Goal: Find specific page/section: Find specific page/section

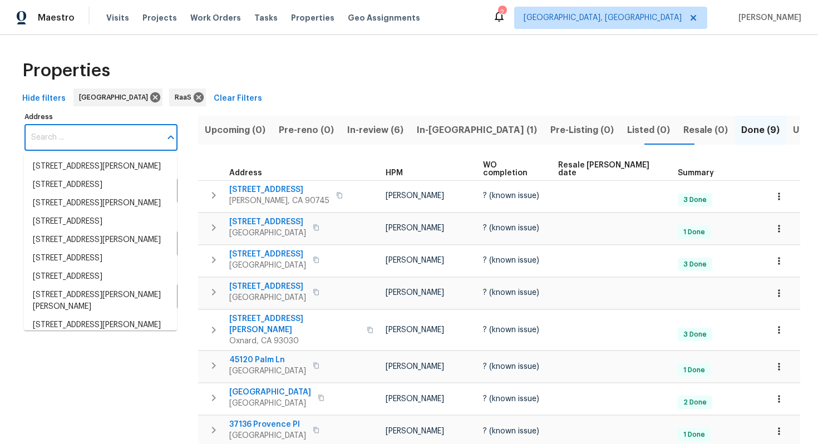
click at [109, 140] on input "Address" at bounding box center [92, 138] width 136 height 26
paste input "11615 Meadow Dr, Port Richey, FL 34668"
type input "11615 Meadow Dr, Port Richey, FL 34668"
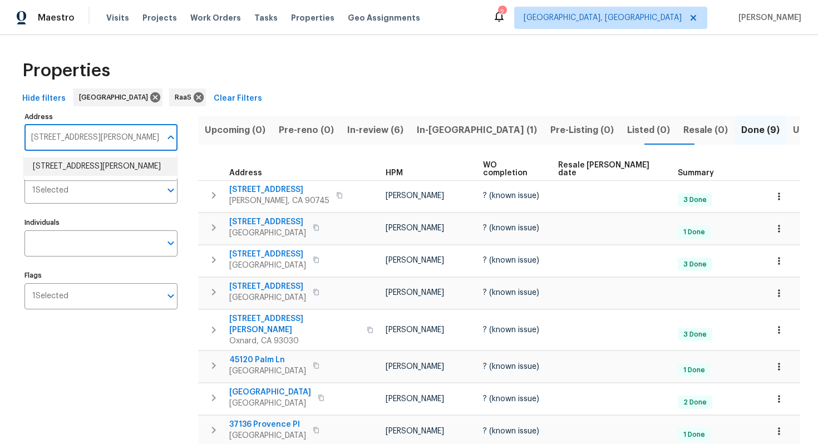
click at [87, 160] on li "11615 Meadow Dr Port Richey FL 34668" at bounding box center [100, 166] width 153 height 18
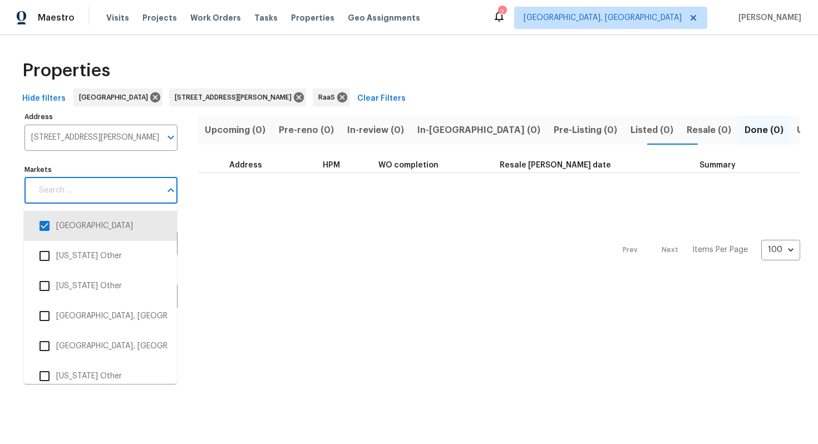
click at [80, 195] on input "Markets" at bounding box center [96, 190] width 129 height 26
click at [150, 97] on icon at bounding box center [155, 97] width 10 height 10
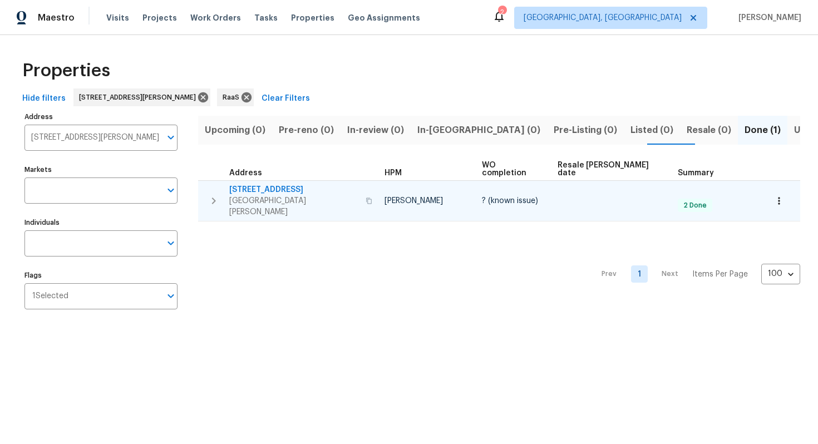
click at [280, 184] on span "11615 Meadow Dr" at bounding box center [294, 189] width 130 height 11
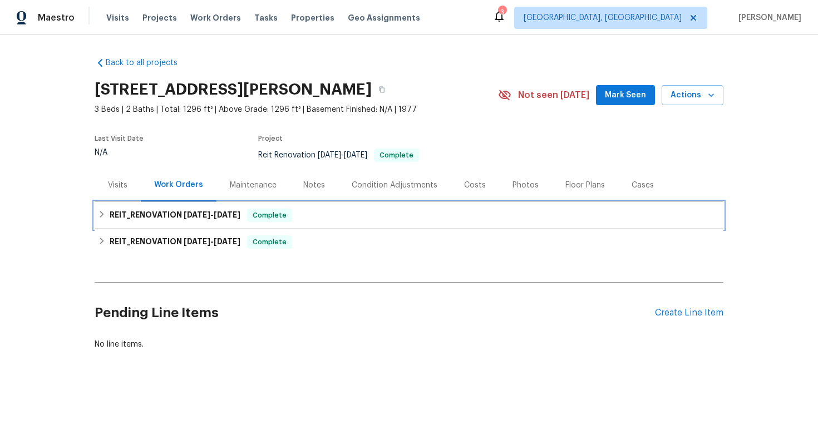
click at [225, 220] on h6 "REIT_RENOVATION [DATE] - [DATE]" at bounding box center [175, 215] width 131 height 13
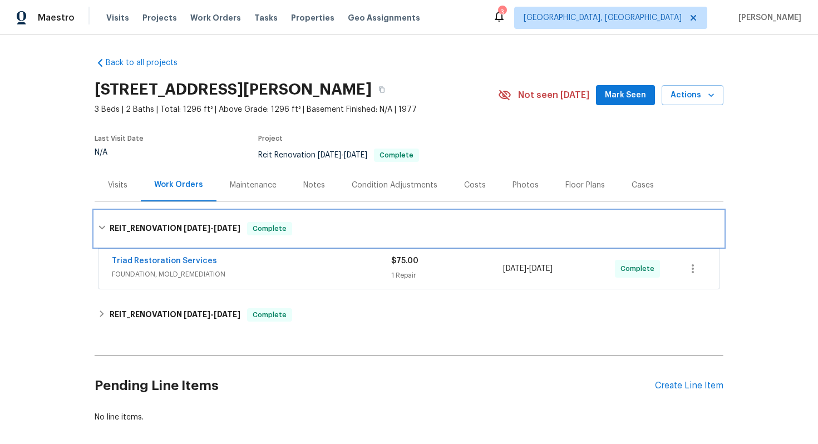
click at [292, 237] on div "REIT_RENOVATION [DATE] - [DATE] Complete" at bounding box center [409, 229] width 629 height 36
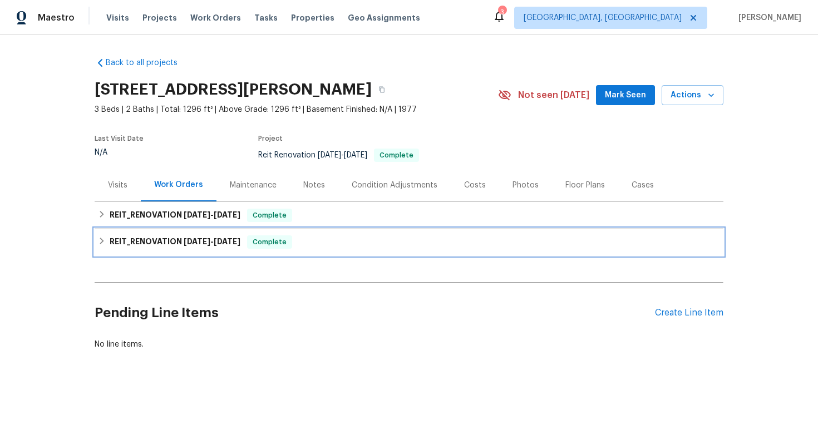
click at [302, 243] on div "REIT_RENOVATION [DATE] - [DATE] Complete" at bounding box center [409, 241] width 622 height 13
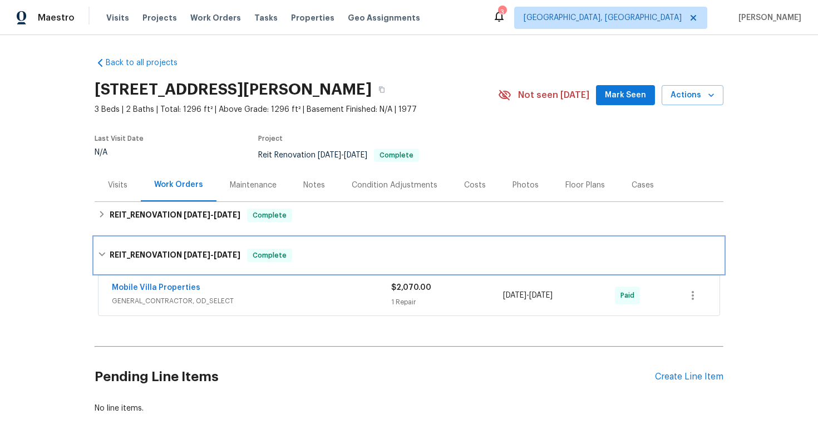
click at [302, 243] on div "REIT_RENOVATION [DATE] - [DATE] Complete" at bounding box center [409, 256] width 629 height 36
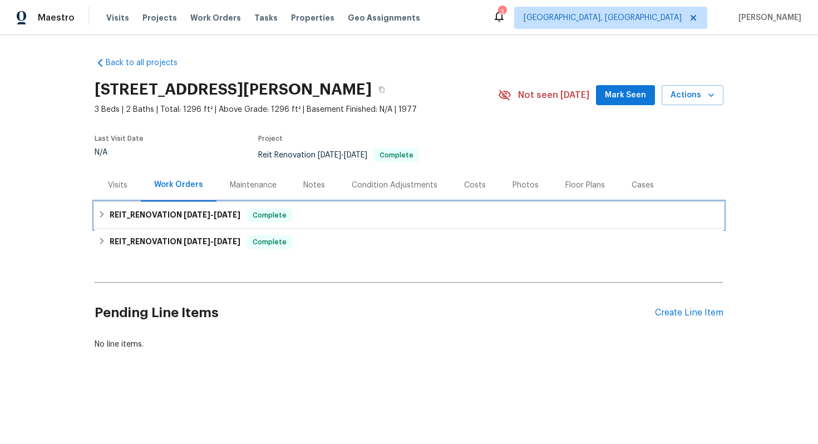
click at [285, 212] on span "Complete" at bounding box center [269, 215] width 43 height 11
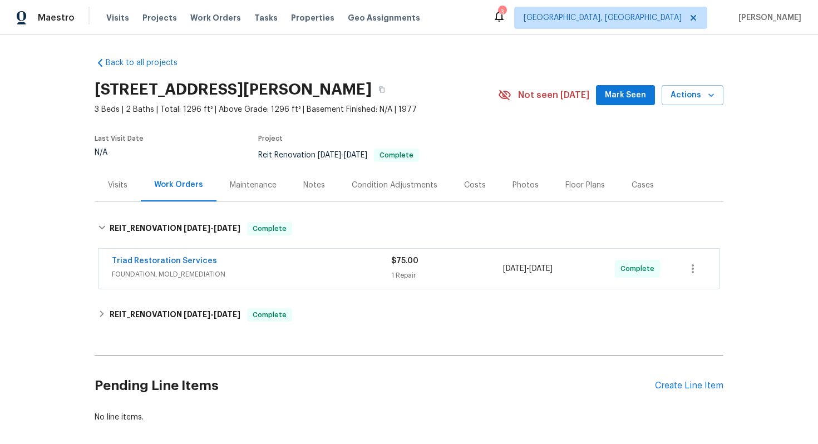
click at [464, 180] on div "Costs" at bounding box center [475, 185] width 22 height 11
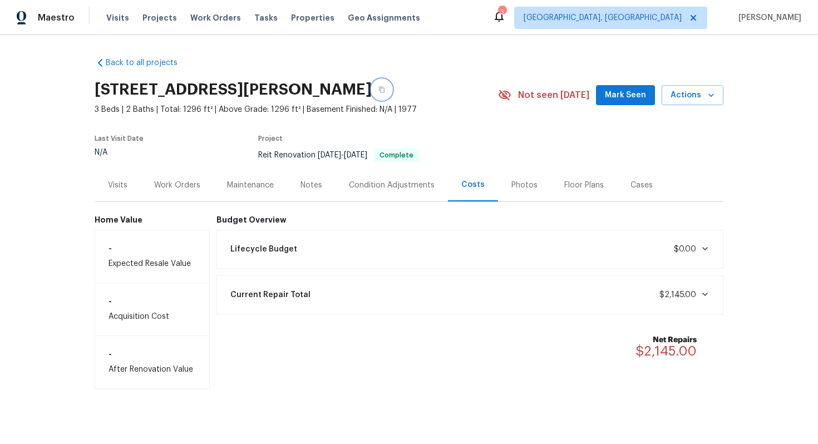
click at [385, 87] on icon "button" at bounding box center [381, 89] width 7 height 7
click at [385, 91] on icon "button" at bounding box center [381, 89] width 7 height 7
click at [194, 180] on div "Work Orders" at bounding box center [177, 185] width 46 height 11
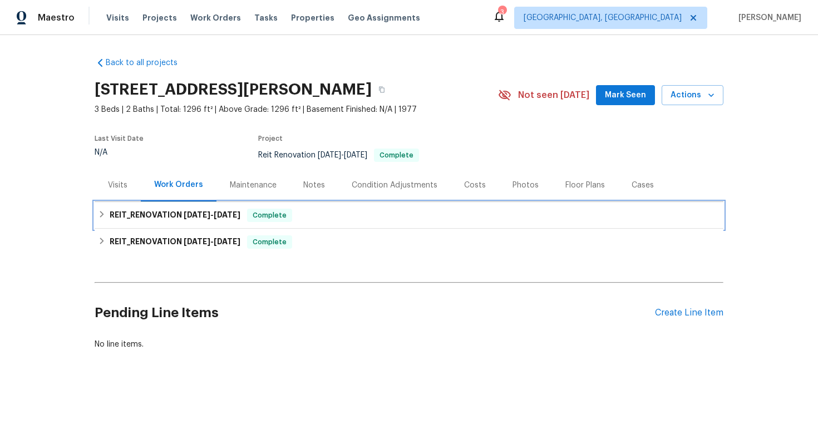
click at [188, 218] on span "[DATE]" at bounding box center [197, 215] width 27 height 8
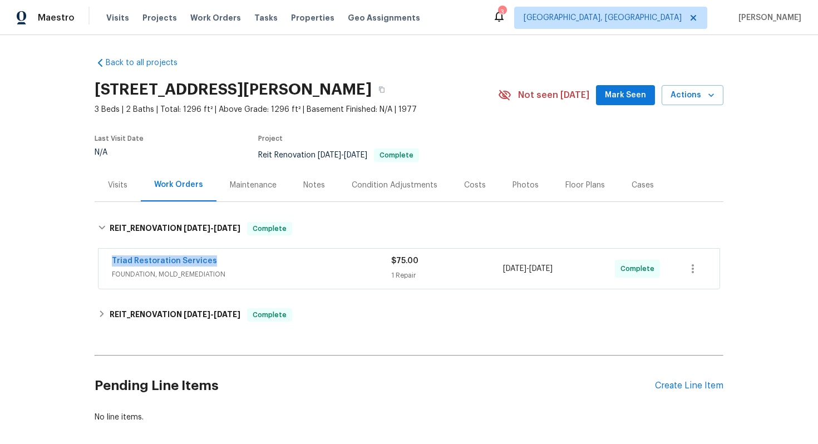
drag, startPoint x: 103, startPoint y: 258, endPoint x: 258, endPoint y: 261, distance: 154.7
click at [258, 261] on div "Triad Restoration Services FOUNDATION, MOLD_REMEDIATION $75.00 1 Repair [DATE] …" at bounding box center [408, 269] width 621 height 40
copy link "Triad Restoration Services"
